Goal: Navigation & Orientation: Find specific page/section

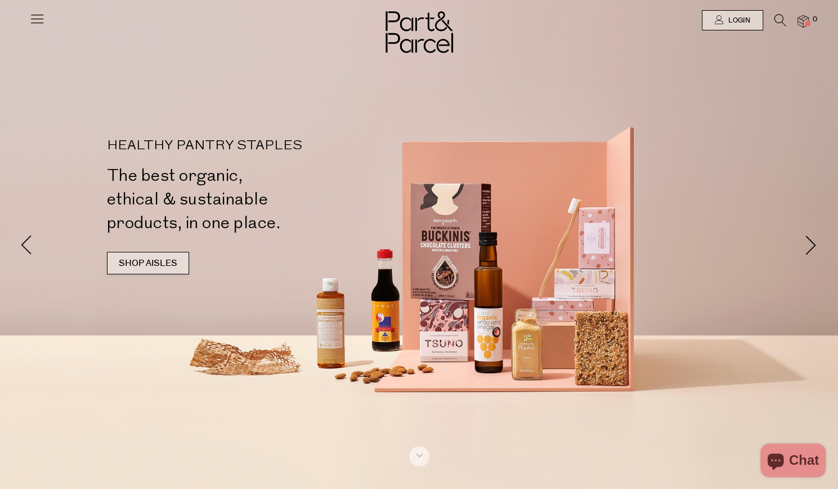
click at [173, 258] on link "SHOP AISLES" at bounding box center [148, 263] width 82 height 23
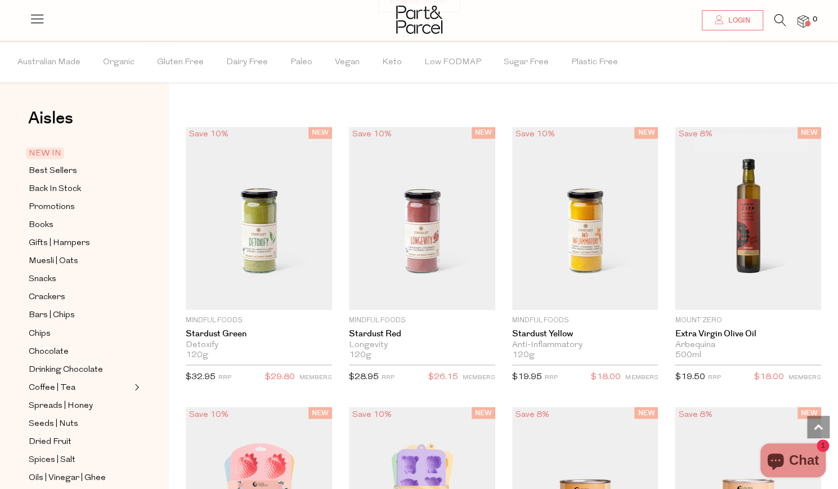
scroll to position [934, 0]
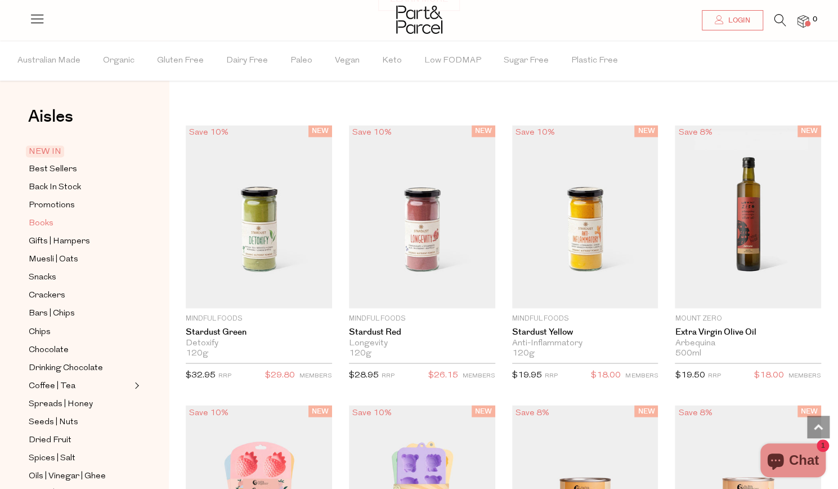
click at [46, 222] on span "Books" at bounding box center [41, 224] width 25 height 14
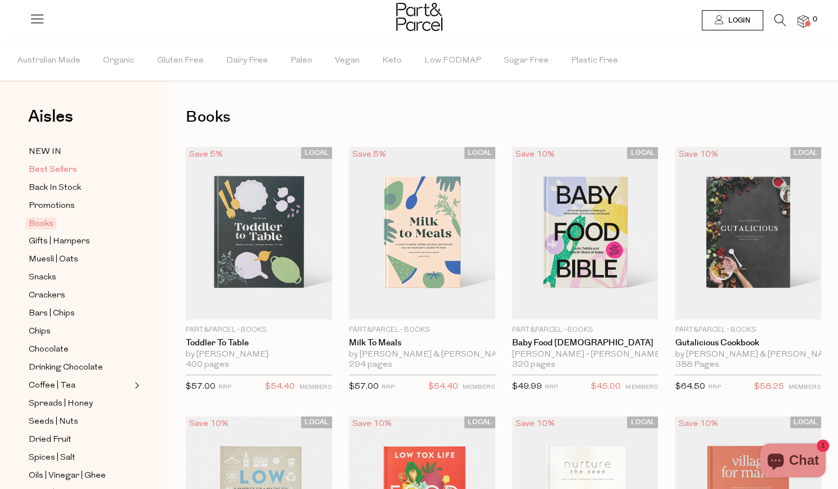
click at [54, 167] on span "Best Sellers" at bounding box center [53, 170] width 48 height 14
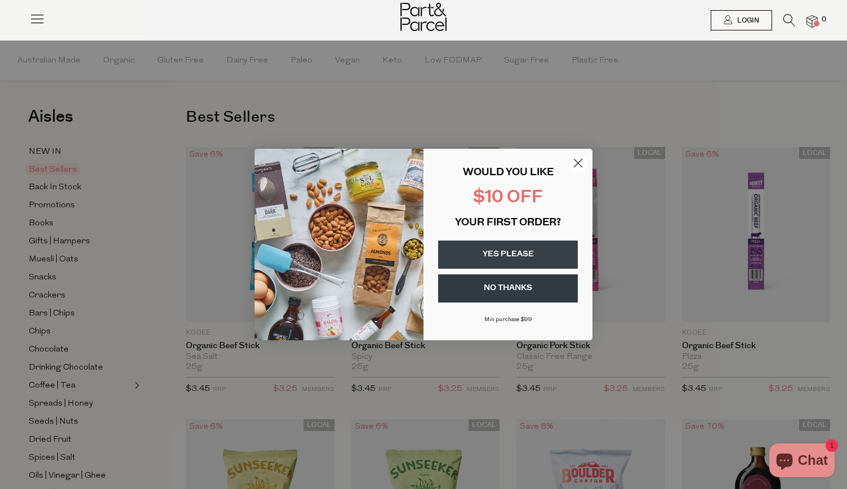
click at [507, 249] on button "YES PLEASE" at bounding box center [508, 254] width 140 height 28
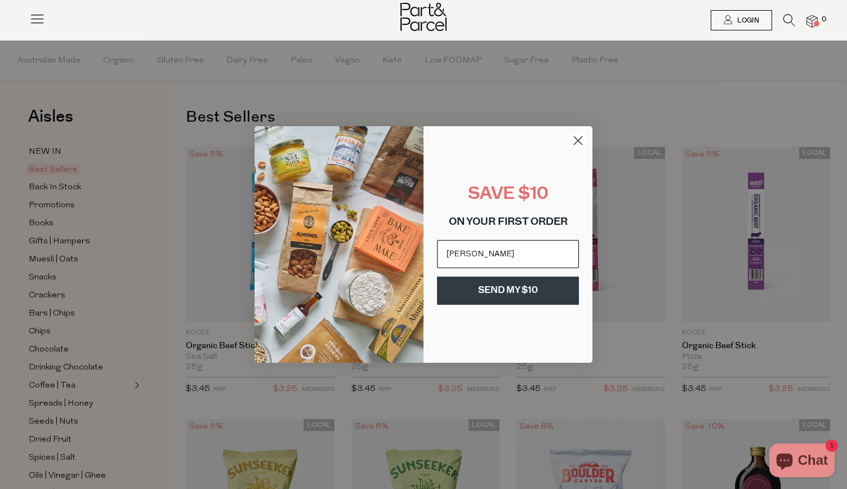
type input "emily_glenn@live.com.au"
click at [520, 288] on button "SEND MY $10" at bounding box center [508, 290] width 142 height 28
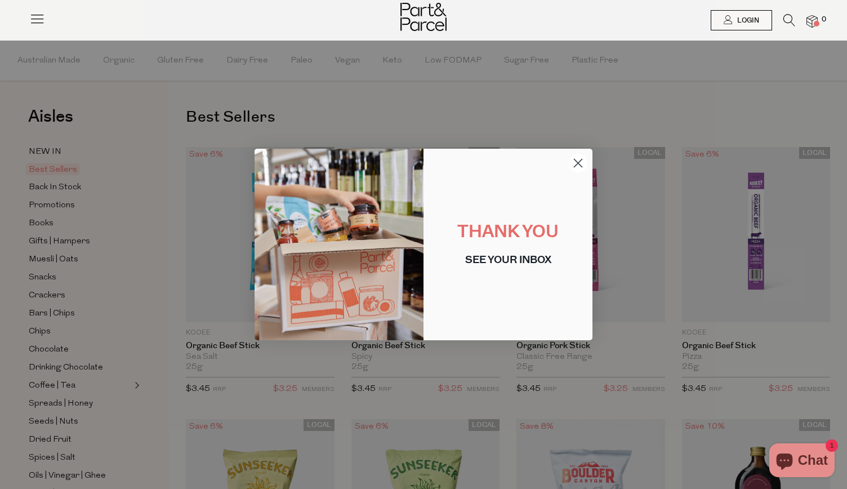
click at [584, 163] on circle "Close dialog" at bounding box center [578, 163] width 19 height 19
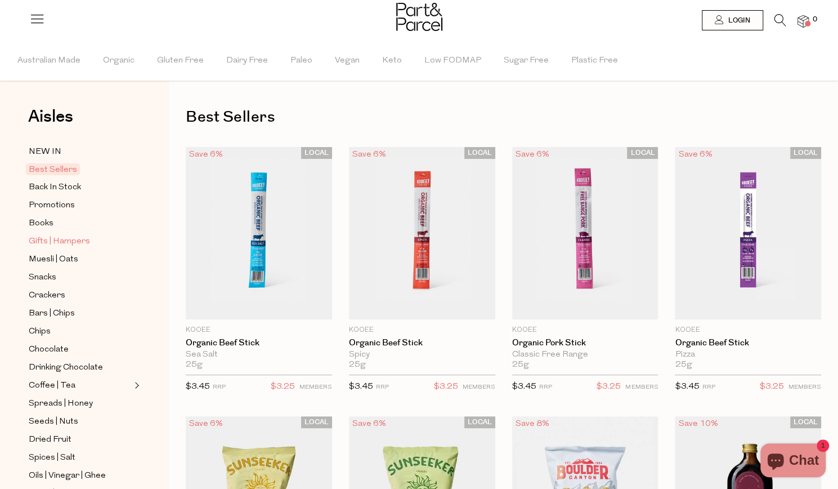
click at [46, 242] on span "Gifts | Hampers" at bounding box center [59, 242] width 61 height 14
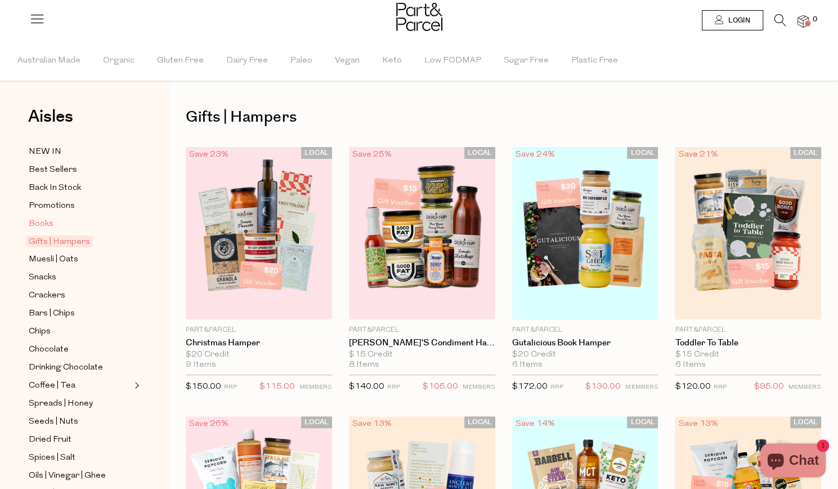
click at [38, 220] on span "Books" at bounding box center [41, 224] width 25 height 14
